Goal: Entertainment & Leisure: Consume media (video, audio)

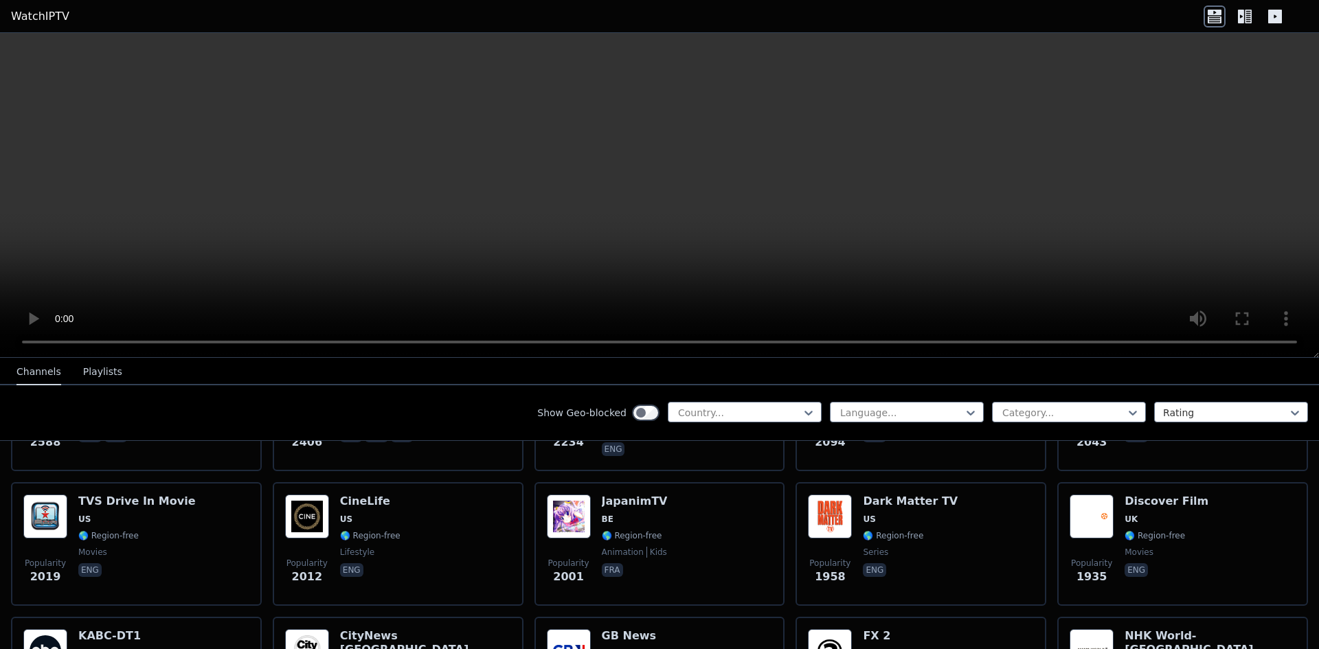
scroll to position [735, 0]
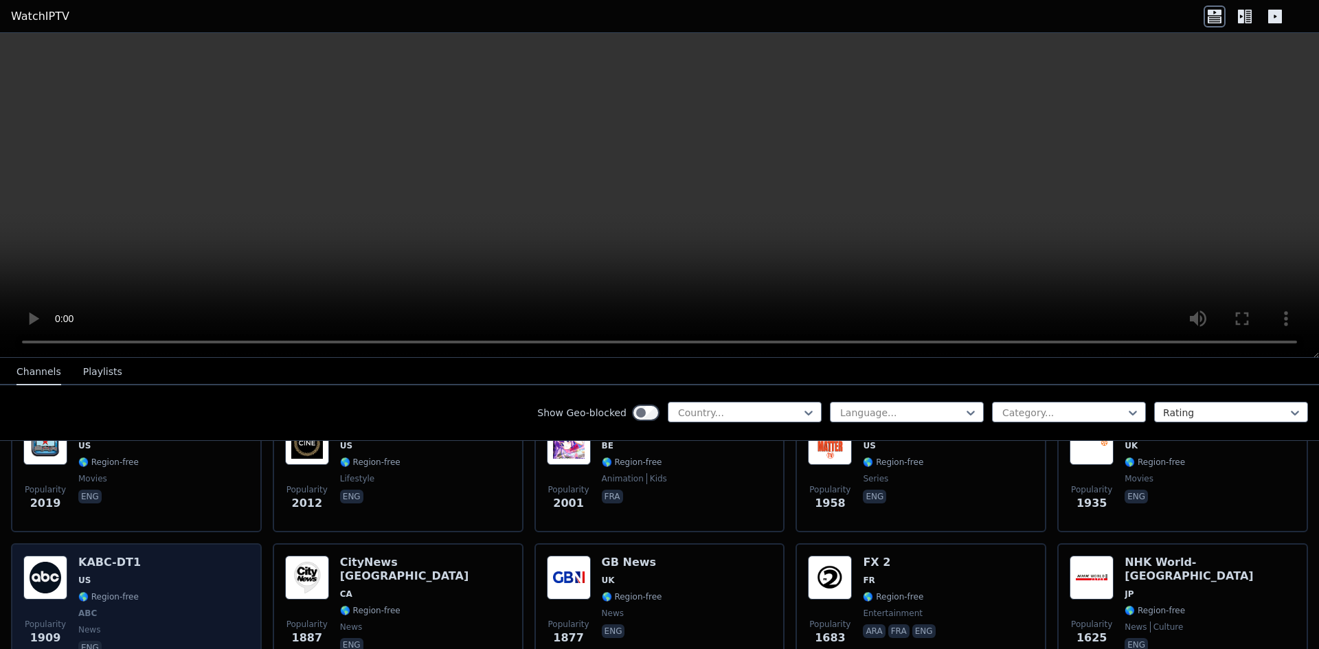
click at [168, 582] on div "Popularity 1909 KABC-DT1 US 🌎 Region-free ABC news eng" at bounding box center [136, 607] width 226 height 102
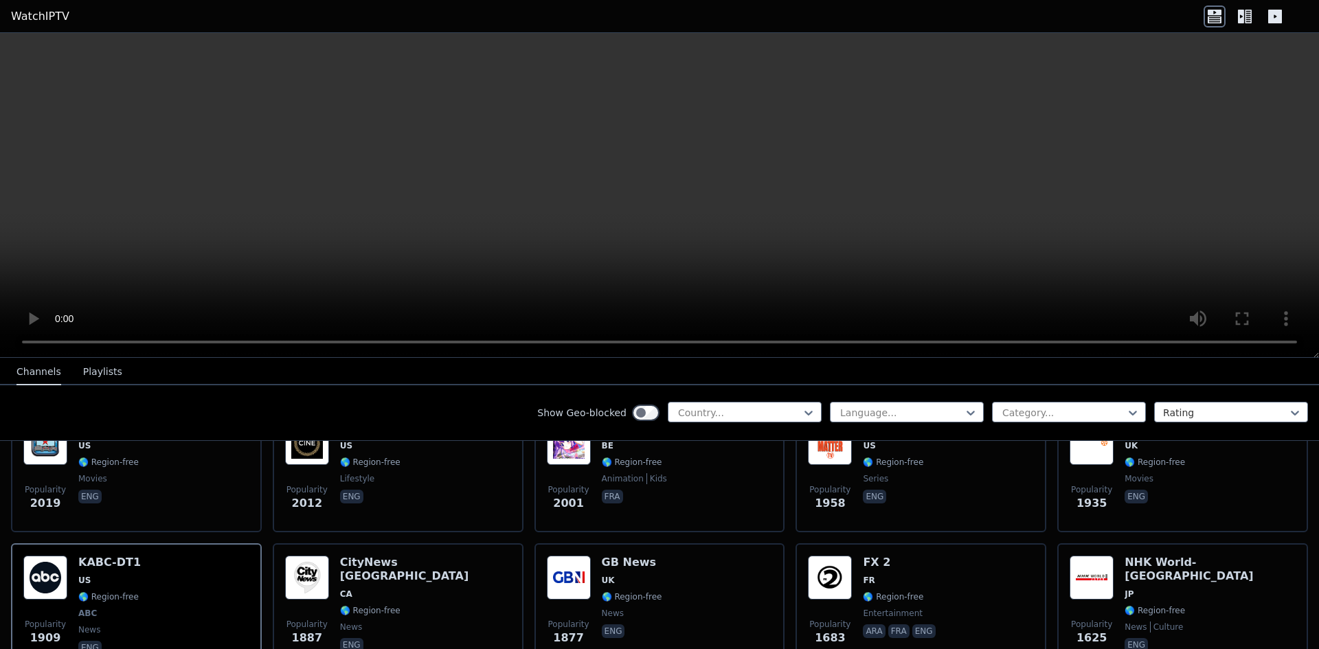
click at [1249, 371] on nav "Channels Playlists" at bounding box center [659, 371] width 1319 height 27
click at [1253, 8] on icon at bounding box center [1245, 16] width 22 height 22
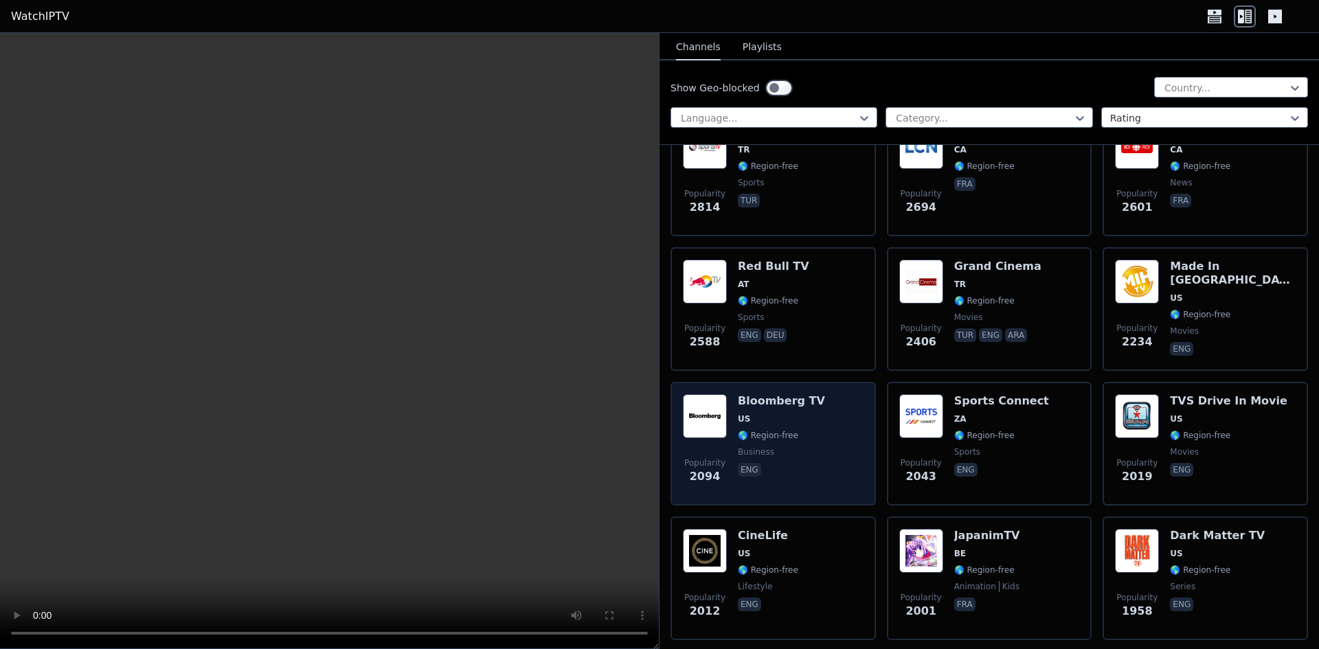
click at [803, 430] on span "🌎 Region-free" at bounding box center [781, 435] width 87 height 11
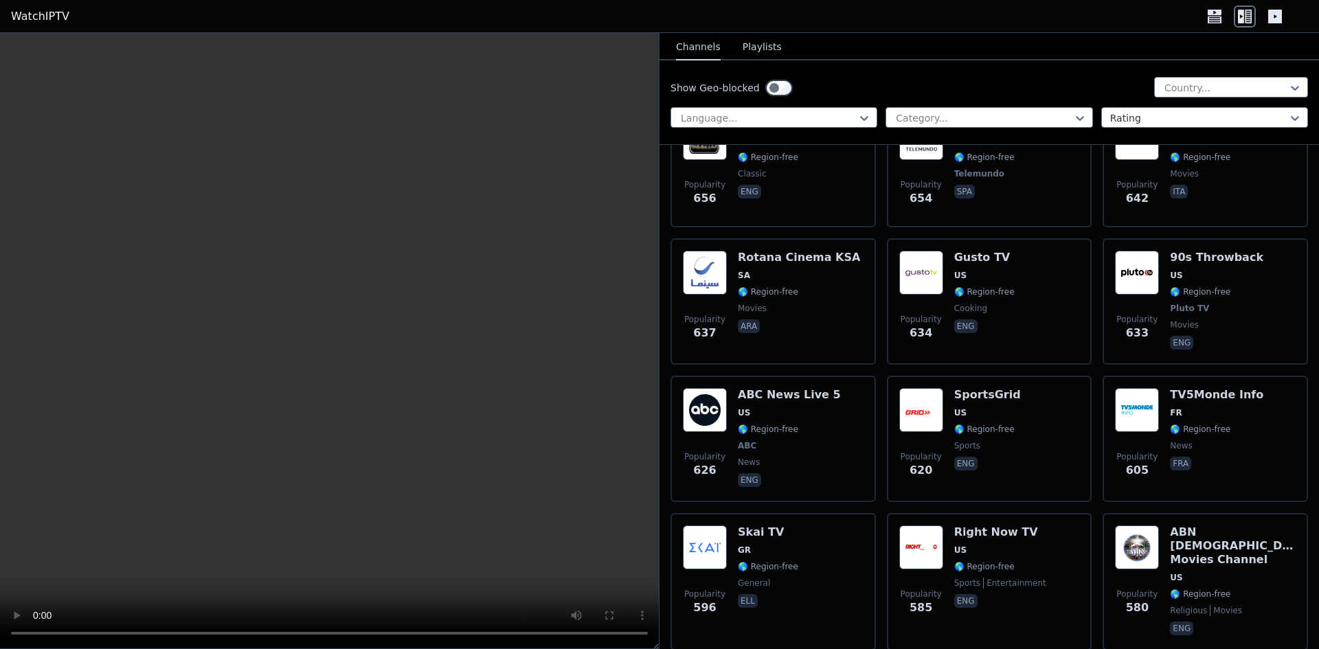
scroll to position [5255, 0]
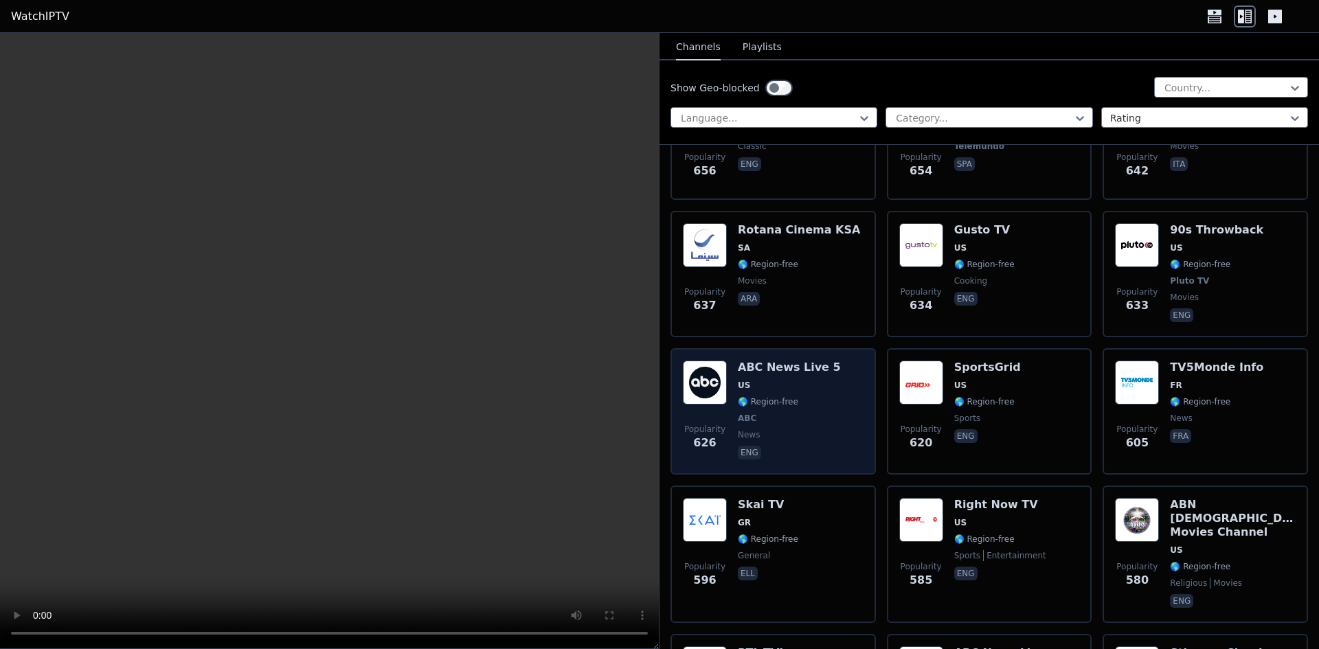
click at [784, 397] on span "🌎 Region-free" at bounding box center [768, 402] width 60 height 11
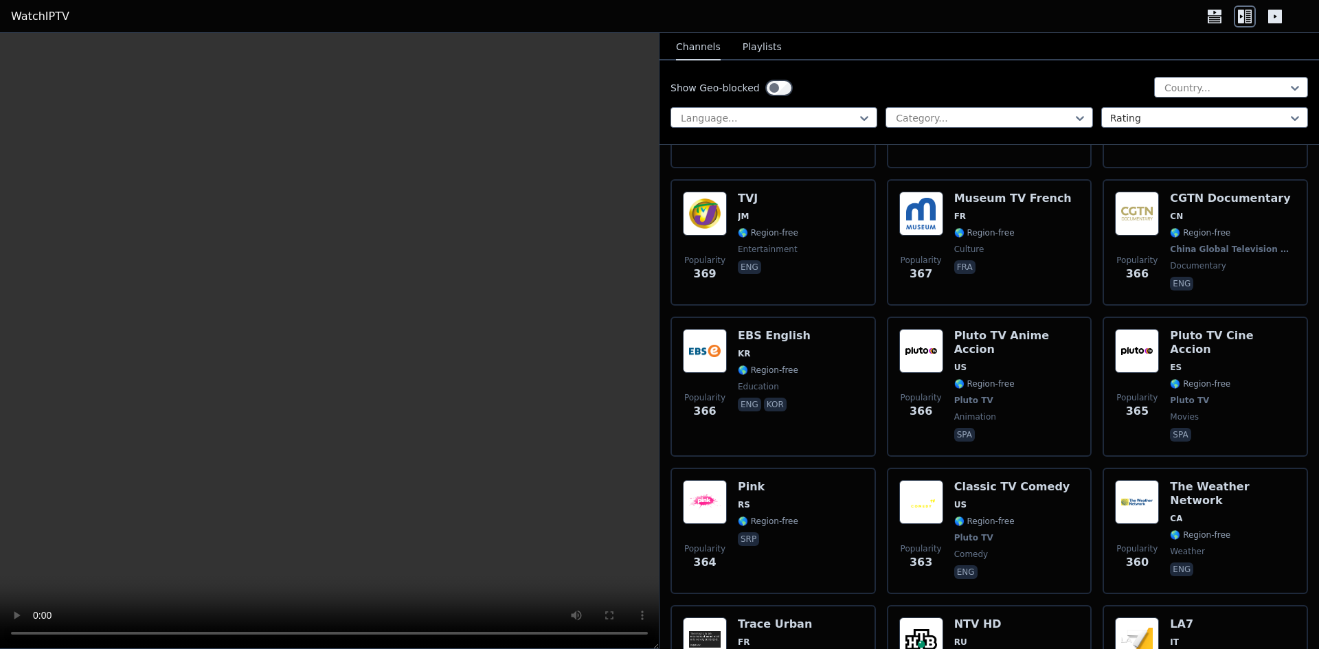
scroll to position [10075, 0]
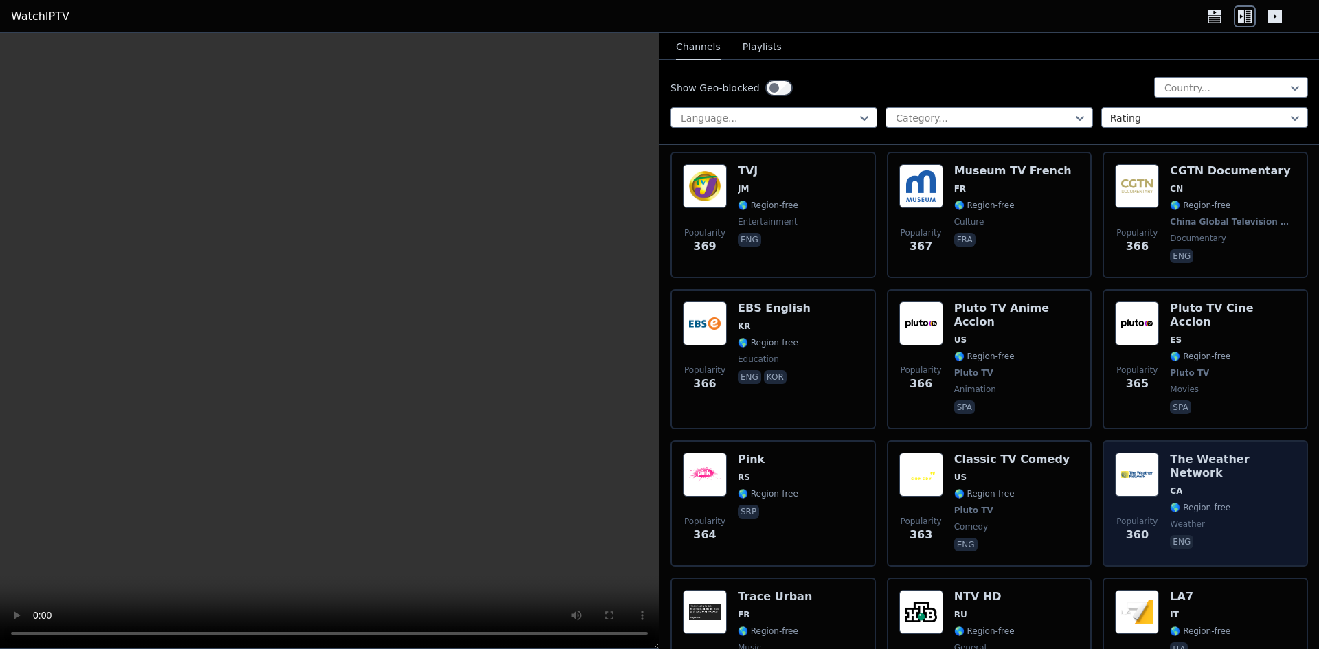
click at [1242, 519] on span "weather" at bounding box center [1233, 524] width 126 height 11
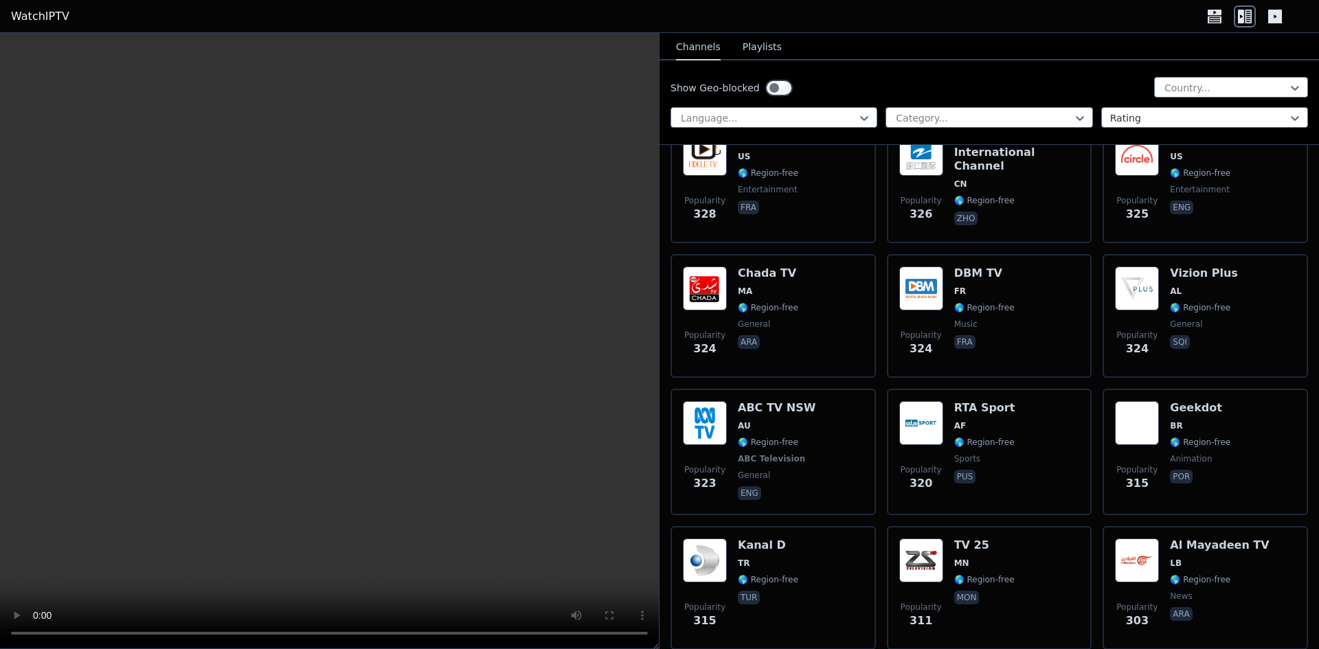
scroll to position [11102, 0]
